Goal: Transaction & Acquisition: Purchase product/service

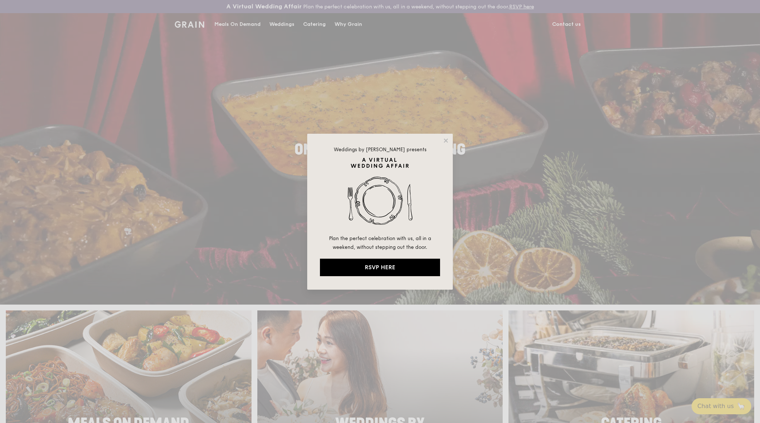
click at [506, 230] on div "Weddings by [PERSON_NAME] presents Plan the perfect celebration with us, all in…" at bounding box center [380, 211] width 760 height 423
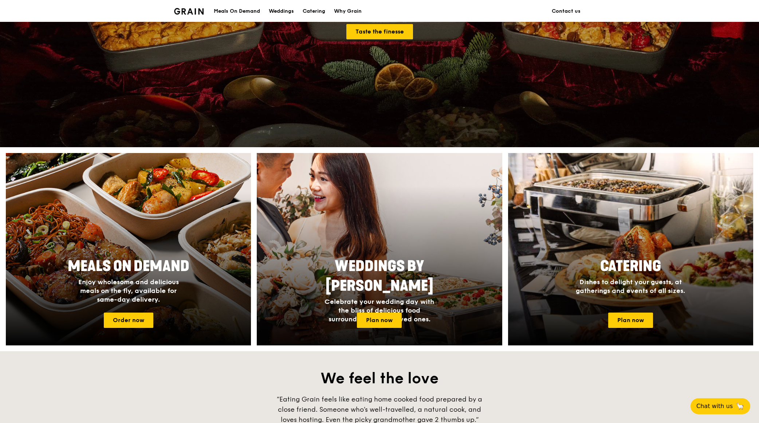
scroll to position [164, 0]
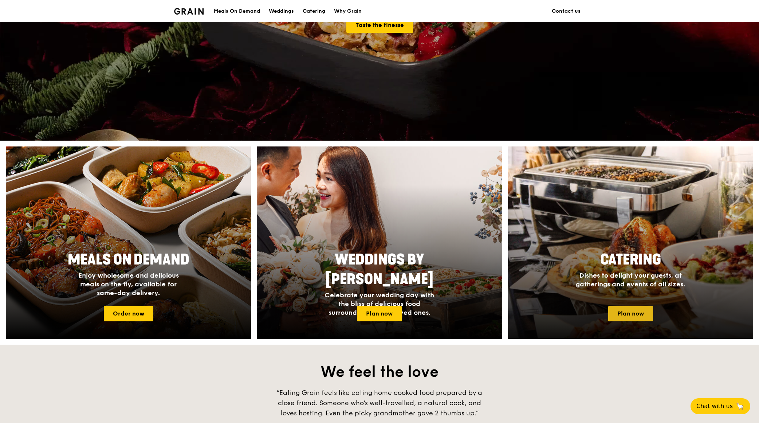
click at [506, 269] on link "Plan now" at bounding box center [630, 313] width 45 height 15
click at [506, 269] on div "Catering Dishes to delight your guests, at gatherings and events of all sizes." at bounding box center [630, 269] width 146 height 44
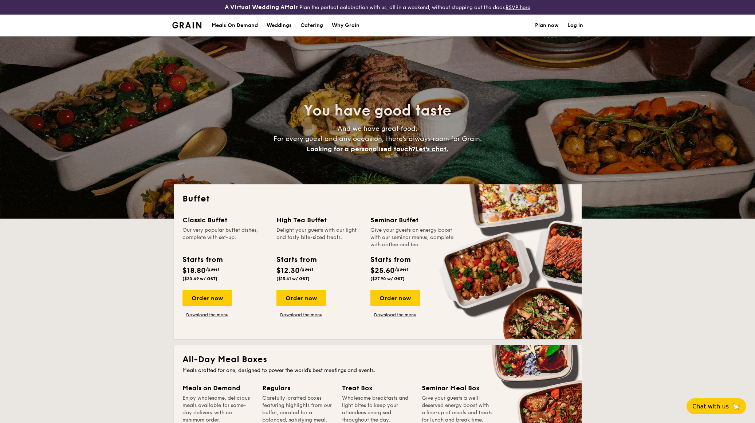
select select
drag, startPoint x: 317, startPoint y: 298, endPoint x: 275, endPoint y: 317, distance: 46.0
click at [278, 319] on div "Classic Buffet Our very popular buffet dishes, complete with set-up. Starts fro…" at bounding box center [377, 272] width 390 height 115
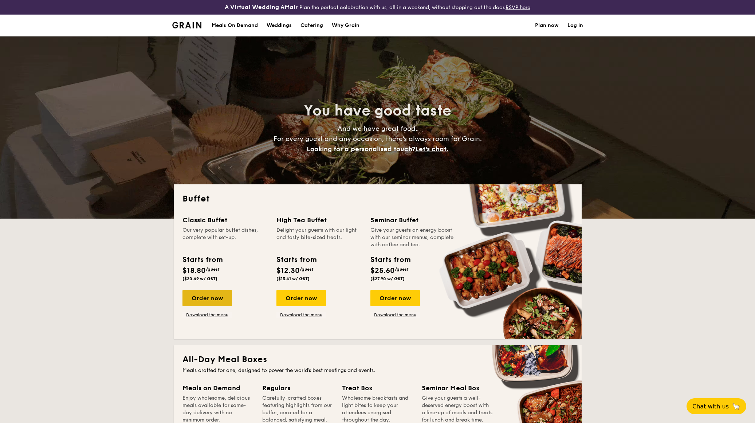
drag, startPoint x: 278, startPoint y: 319, endPoint x: 215, endPoint y: 298, distance: 66.6
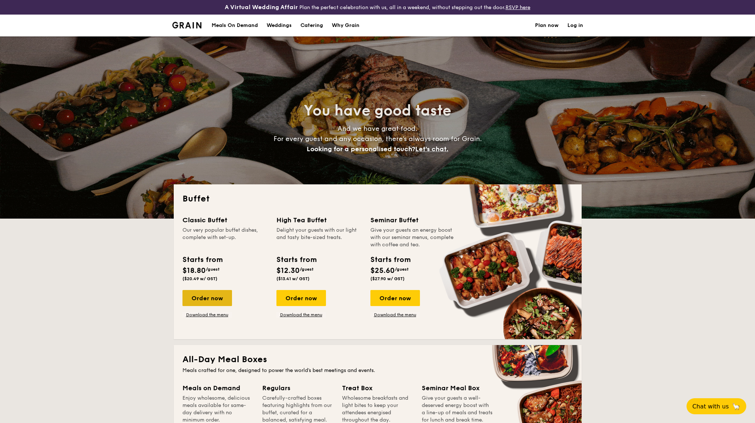
click at [215, 298] on div "Order now" at bounding box center [207, 298] width 50 height 16
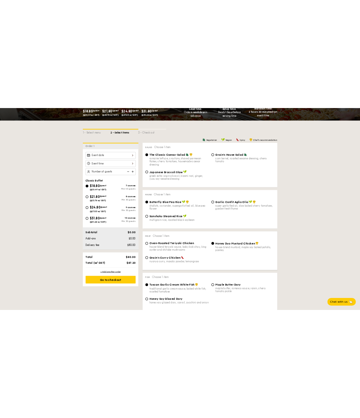
scroll to position [213, 0]
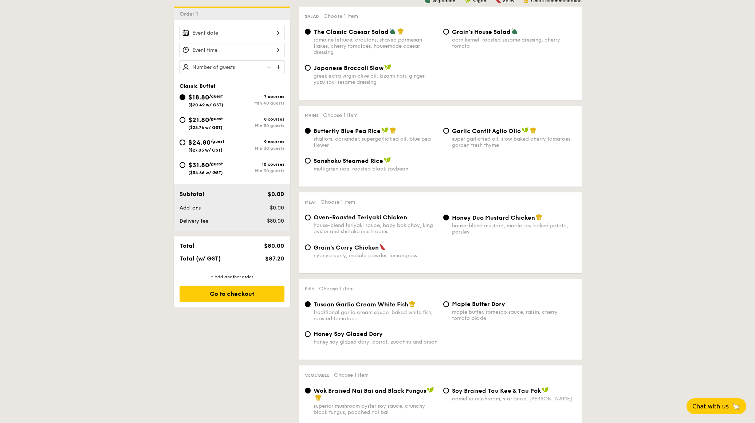
click at [185, 118] on div "$21.80 /guest ($23.76 w/ GST)" at bounding box center [205, 122] width 52 height 15
click at [185, 118] on input "$21.80 /guest ($23.76 w/ GST) 8 courses Min 30 guests" at bounding box center [182, 120] width 6 height 6
radio input "true"
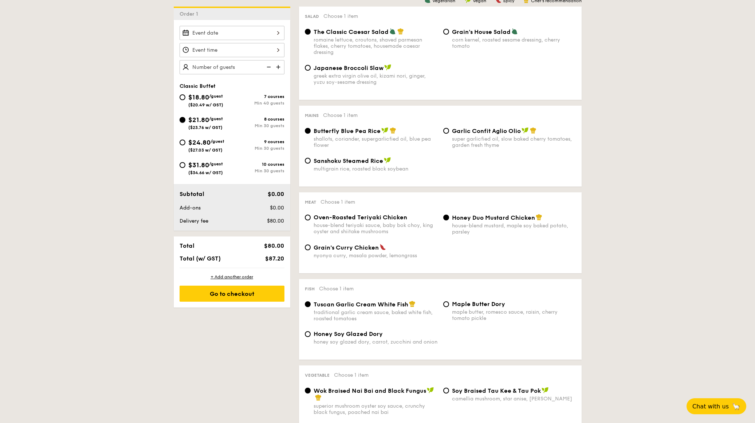
radio input "true"
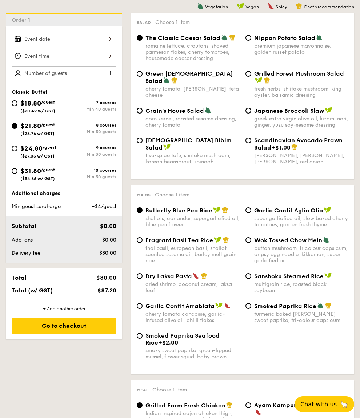
click at [213, 158] on div "five-spice tofu, shiitake mushroom, korean beansprout, spinach" at bounding box center [193, 159] width 94 height 12
click at [143, 143] on input "Korean Bibim Salad five-spice tofu, shiitake mushroom, korean beansprout, spina…" at bounding box center [140, 141] width 6 height 6
radio input "true"
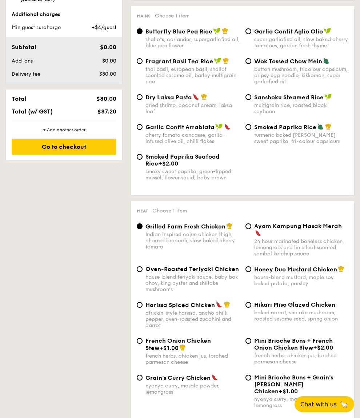
scroll to position [367, 0]
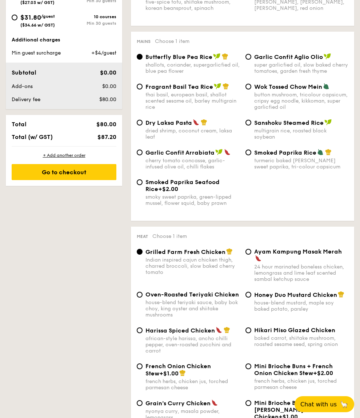
click at [285, 182] on div "Smoked Paprika Seafood Rice +$2.00 smoky sweet paprika, green-lipped mussel, fl…" at bounding box center [243, 197] width 218 height 36
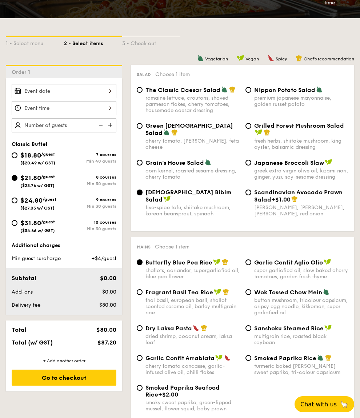
scroll to position [157, 0]
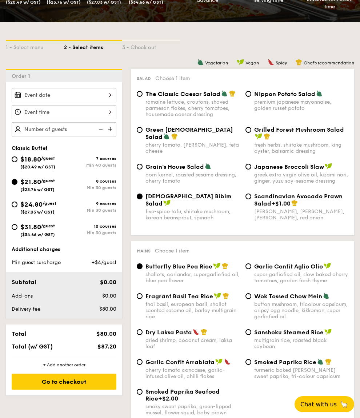
click at [316, 199] on span "Scandinavian Avocado Prawn Salad" at bounding box center [298, 200] width 88 height 14
click at [252, 199] on input "Scandinavian Avocado Prawn Salad +$1.00 virgin mary dressing, dijon mustard, ar…" at bounding box center [249, 197] width 6 height 6
radio input "true"
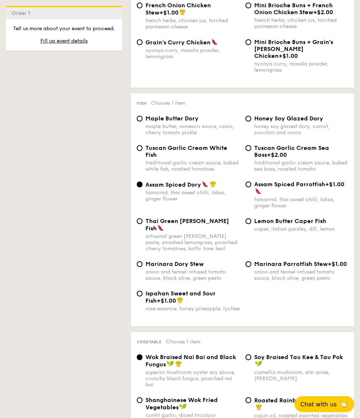
scroll to position [734, 0]
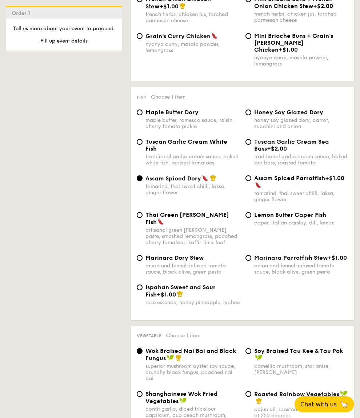
click at [342, 262] on div "Marinara Dory Stew onion and fennel-infused tomato sauce, black olive, green pe…" at bounding box center [243, 268] width 218 height 29
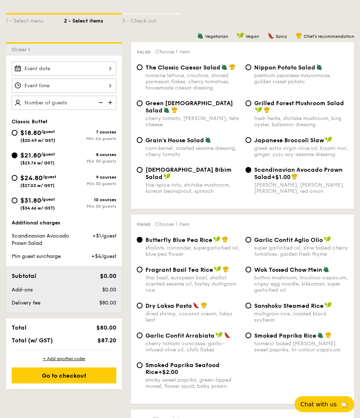
scroll to position [157, 0]
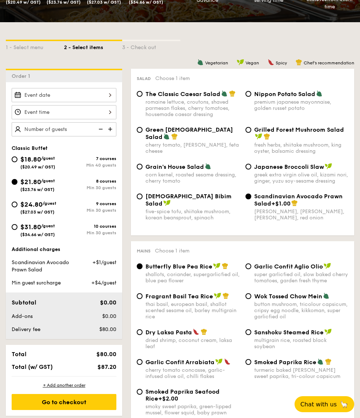
click at [262, 272] on div "super garlicfied oil, slow baked cherry tomatoes, garden fresh thyme" at bounding box center [301, 278] width 94 height 12
click at [252, 269] on input "Garlic Confit Aglio Olio super garlicfied oil, slow baked cherry tomatoes, gard…" at bounding box center [249, 267] width 6 height 6
radio input "true"
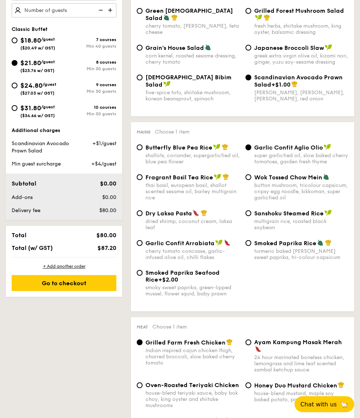
scroll to position [314, 0]
